Goal: Task Accomplishment & Management: Use online tool/utility

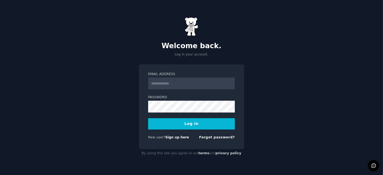
type input "**********"
click at [198, 126] on button "Log In" at bounding box center [191, 123] width 87 height 11
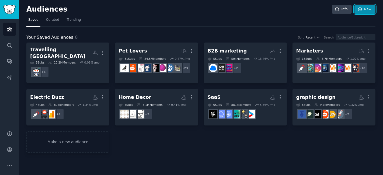
click at [369, 11] on link "New" at bounding box center [365, 9] width 21 height 9
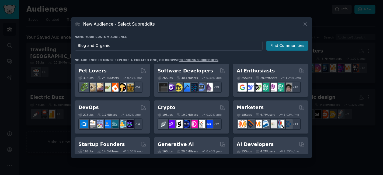
type input "Blog and Organic"
click at [299, 43] on button "Find Communities" at bounding box center [288, 46] width 42 height 10
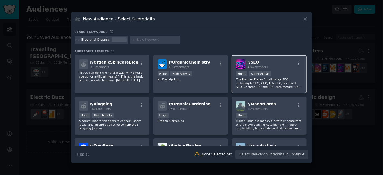
click at [280, 74] on div "Huge Super Active" at bounding box center [269, 74] width 66 height 7
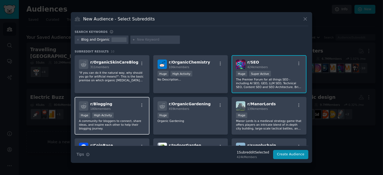
click at [115, 106] on div "r/ Blogging 180k members" at bounding box center [112, 105] width 66 height 9
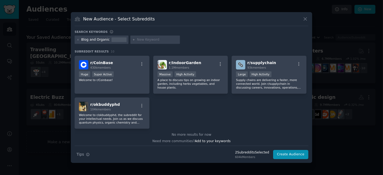
scroll to position [83, 0]
click at [298, 154] on button "Create Audience" at bounding box center [291, 154] width 36 height 9
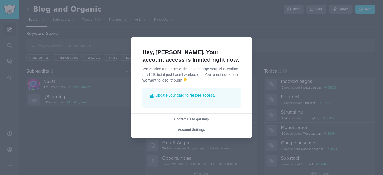
click at [130, 18] on div at bounding box center [191, 87] width 383 height 175
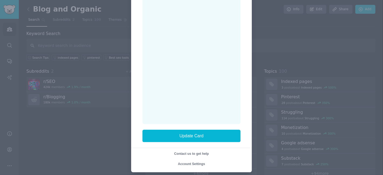
scroll to position [99, 0]
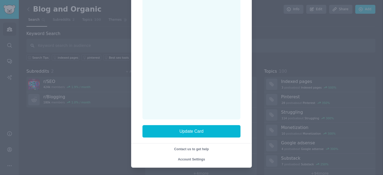
click at [196, 160] on span "Account Settings" at bounding box center [191, 160] width 27 height 4
